Goal: Information Seeking & Learning: Learn about a topic

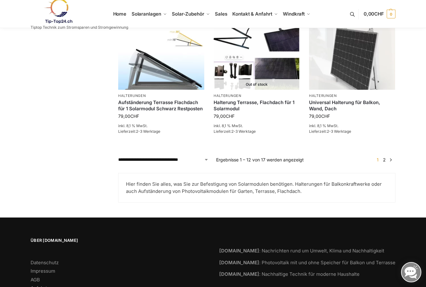
scroll to position [573, 0]
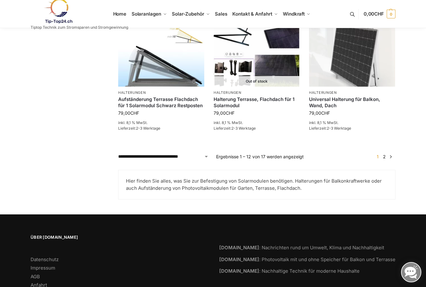
click at [385, 154] on link "2" at bounding box center [384, 156] width 6 height 5
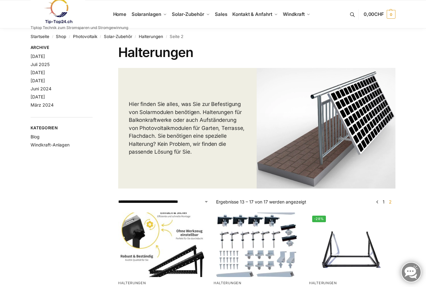
click at [196, 46] on span "Halterungen" at bounding box center [189, 44] width 20 height 4
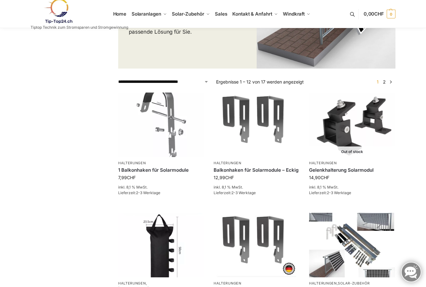
scroll to position [120, 0]
click at [373, 203] on link "Weiterlesen" at bounding box center [352, 206] width 86 height 12
